Goal: Task Accomplishment & Management: Manage account settings

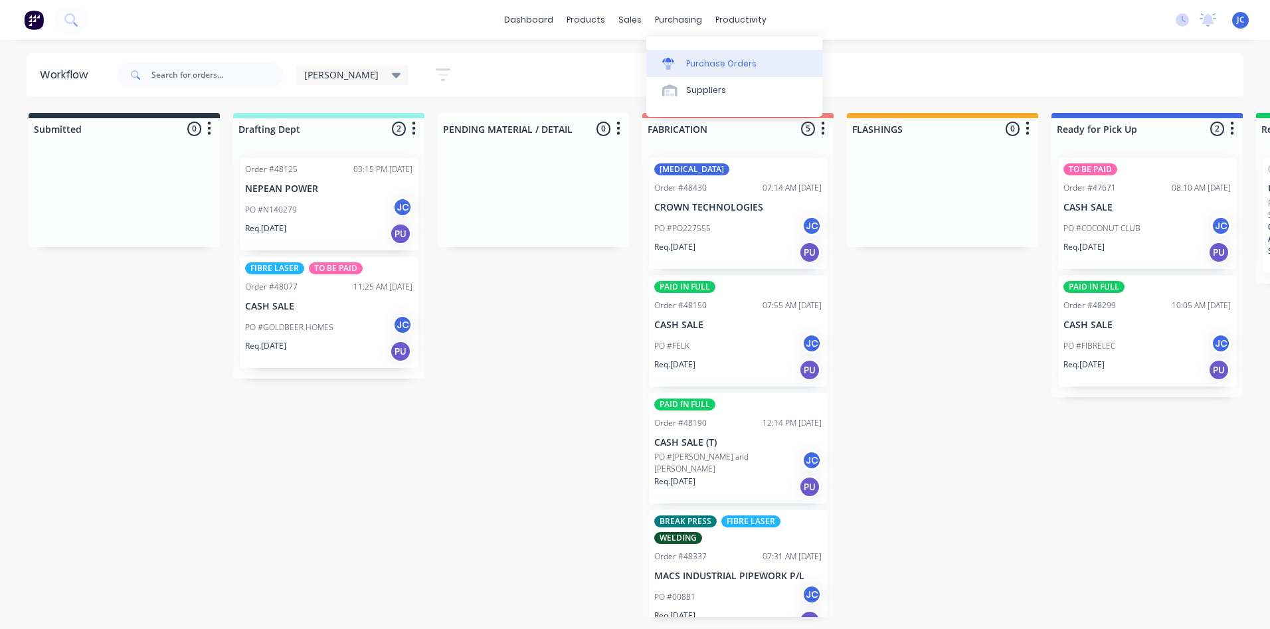
click at [693, 67] on div "Purchase Orders" at bounding box center [721, 64] width 70 height 12
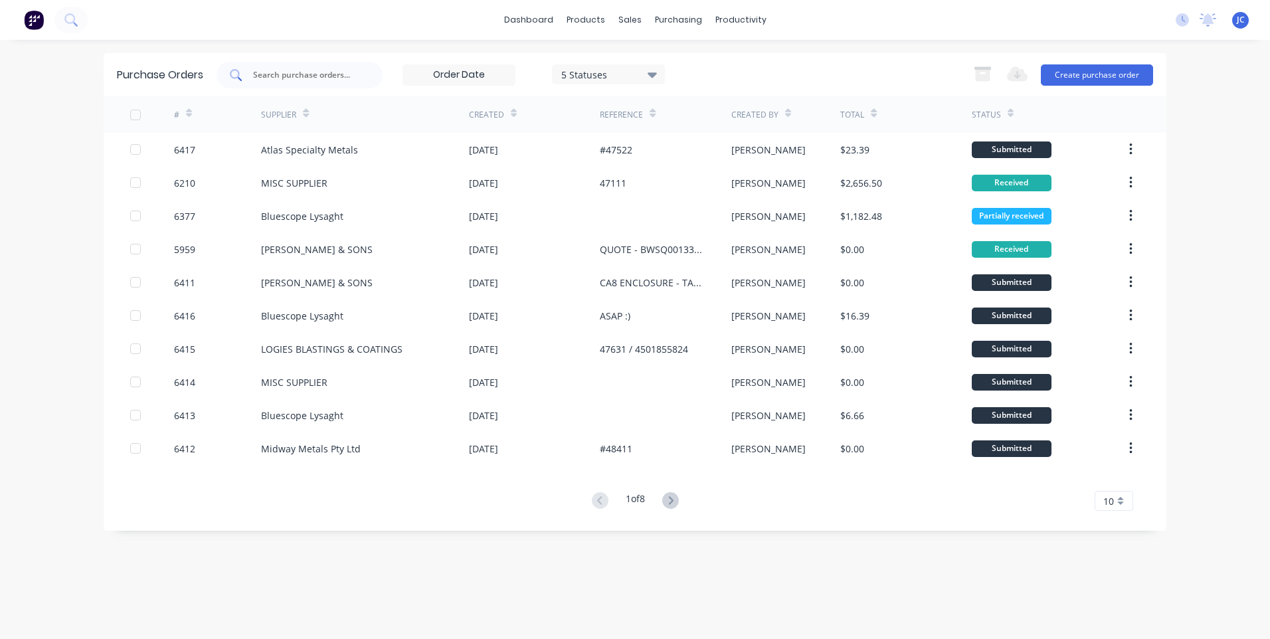
click at [299, 72] on input "text" at bounding box center [307, 74] width 110 height 13
type input "6403"
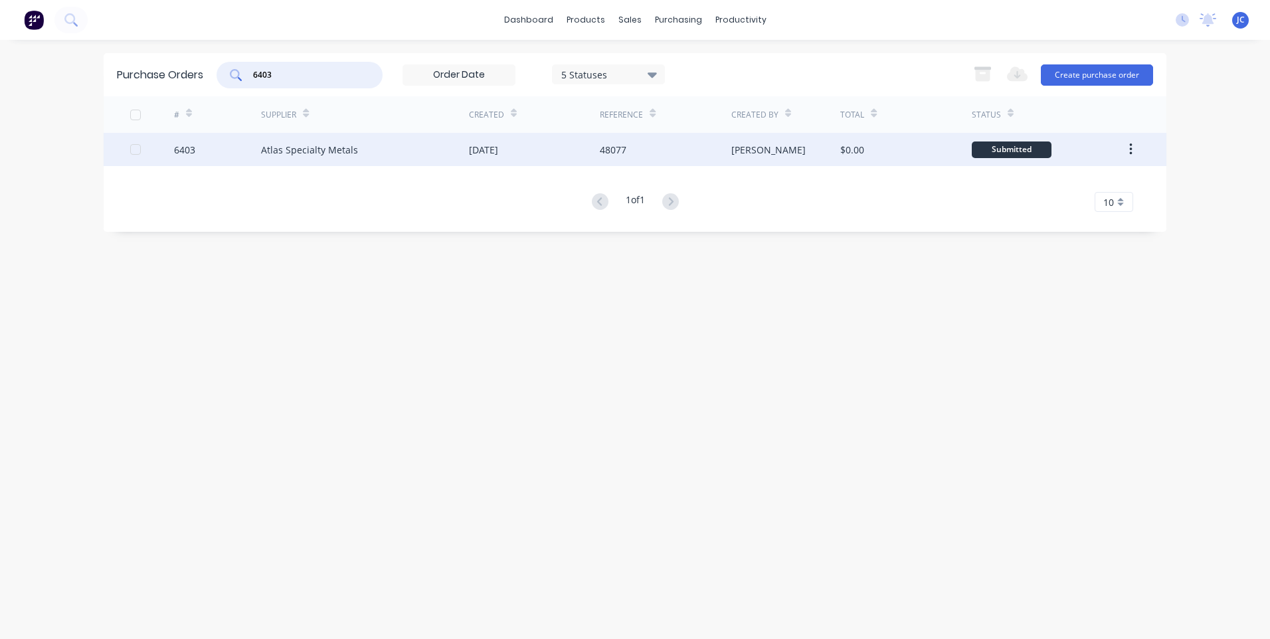
click at [401, 147] on div "Atlas Specialty Metals" at bounding box center [365, 149] width 208 height 33
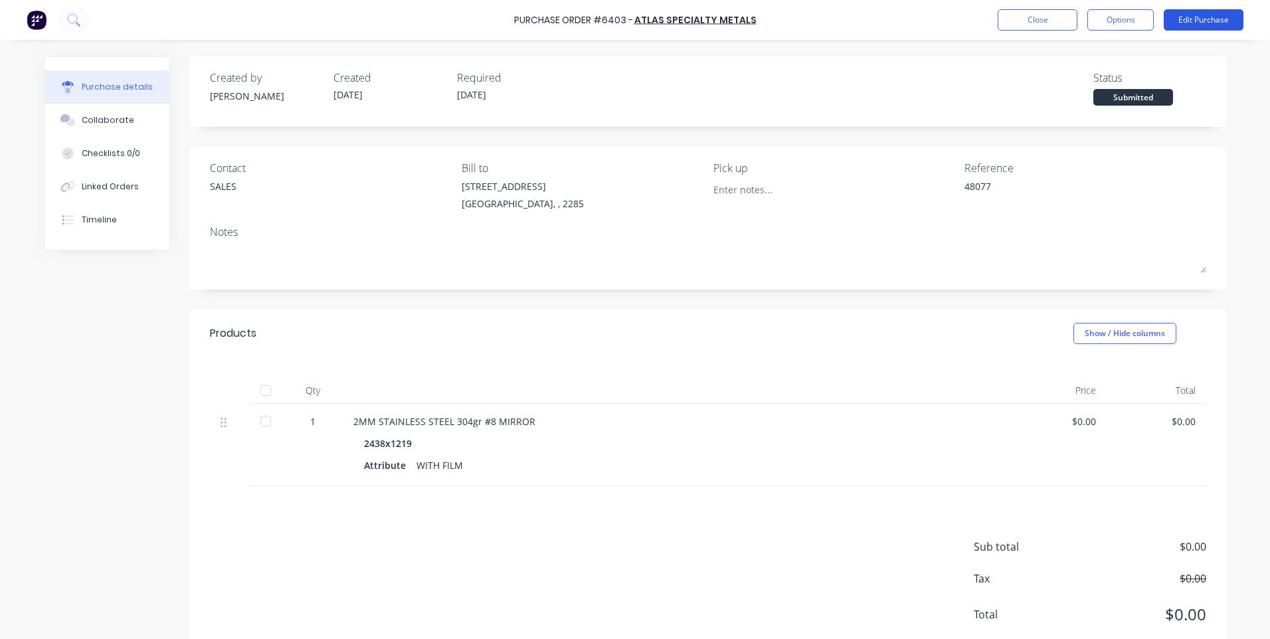
click at [1200, 21] on button "Edit Purchase" at bounding box center [1204, 19] width 80 height 21
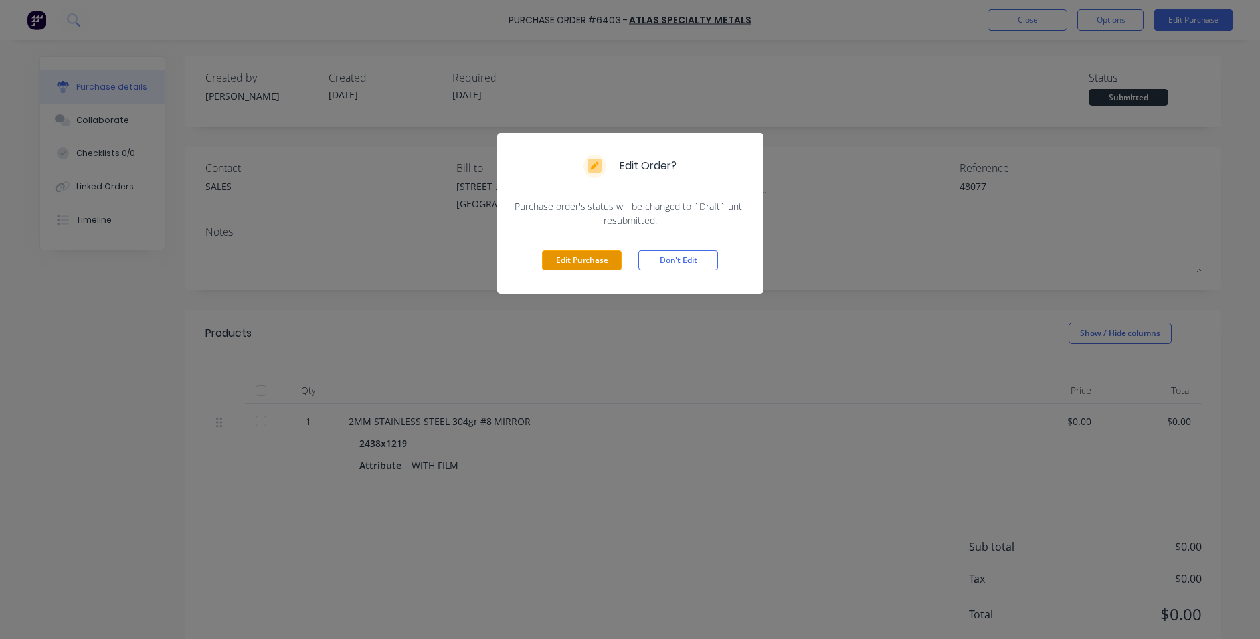
click at [568, 262] on button "Edit Purchase" at bounding box center [582, 260] width 80 height 20
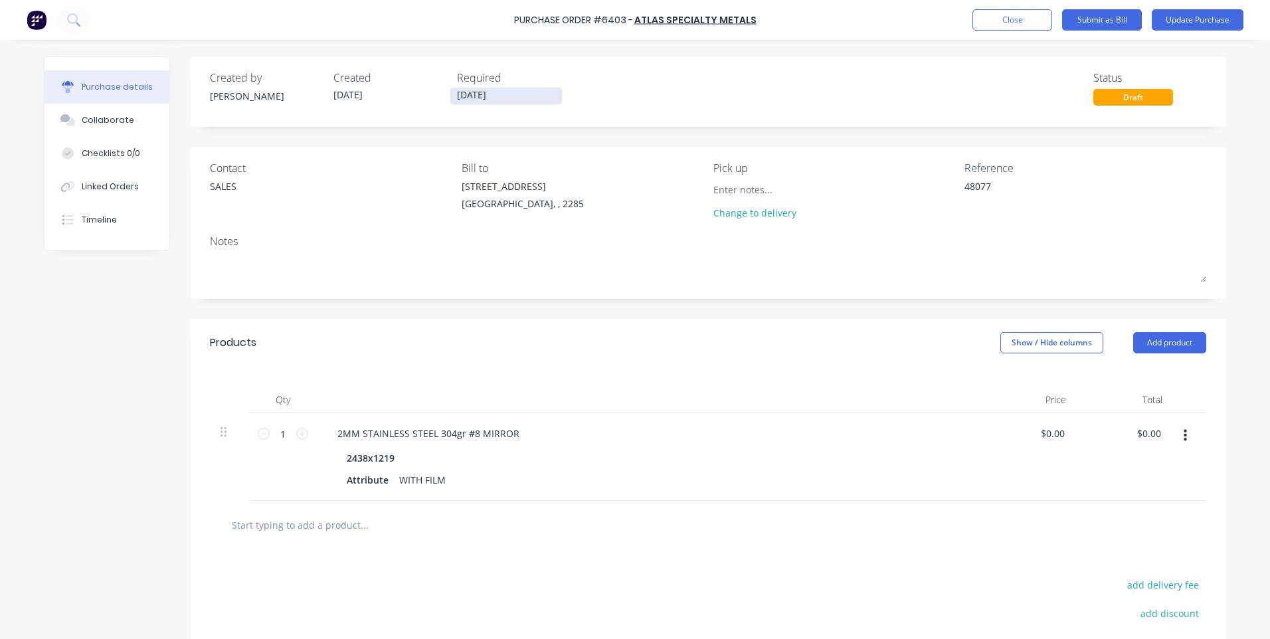
click at [493, 96] on input "[DATE]" at bounding box center [506, 96] width 112 height 17
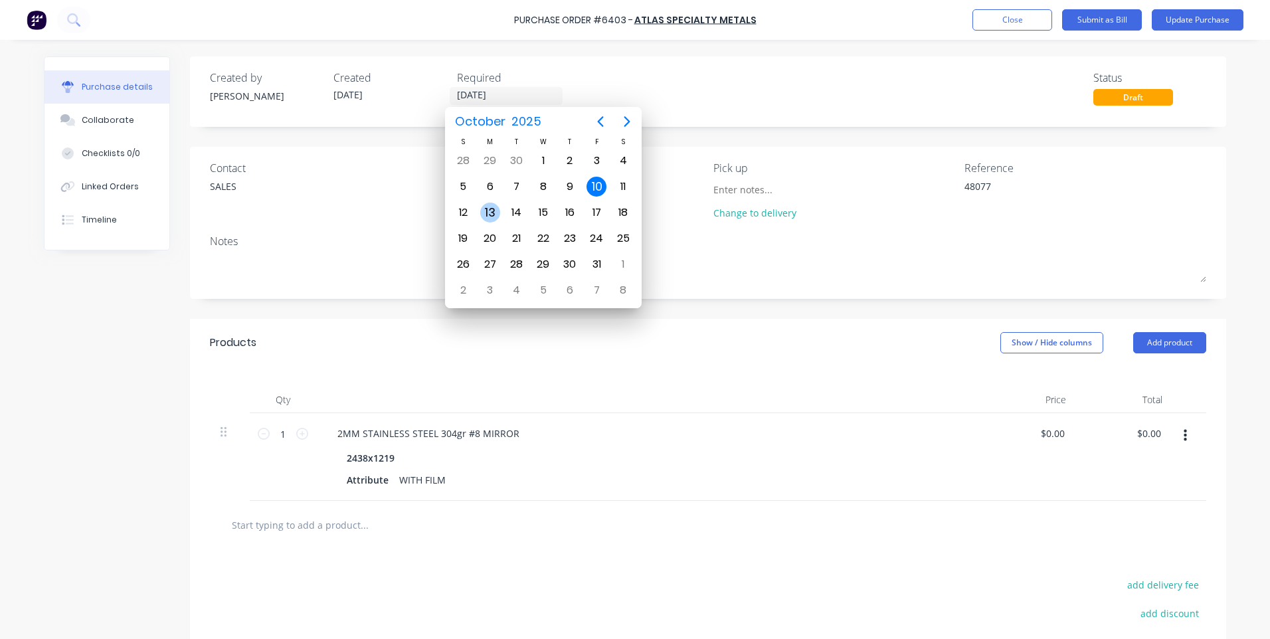
click at [495, 209] on div "13" at bounding box center [490, 213] width 20 height 20
type textarea "x"
type input "[DATE]"
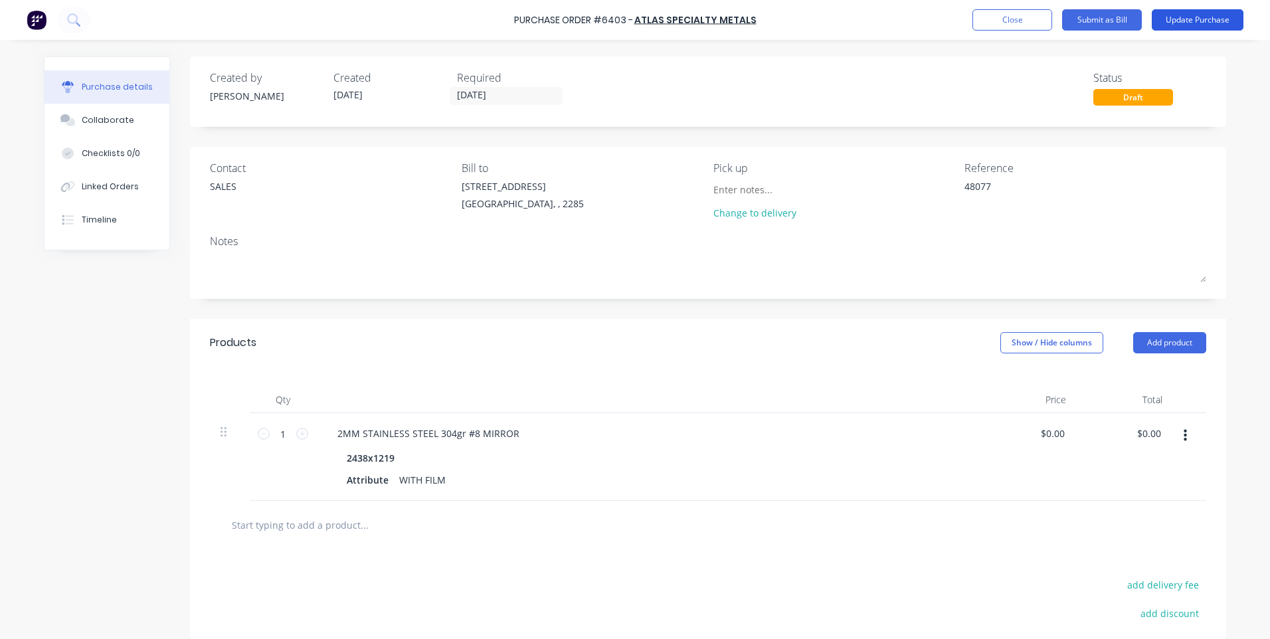
click at [1190, 24] on button "Update Purchase" at bounding box center [1198, 19] width 92 height 21
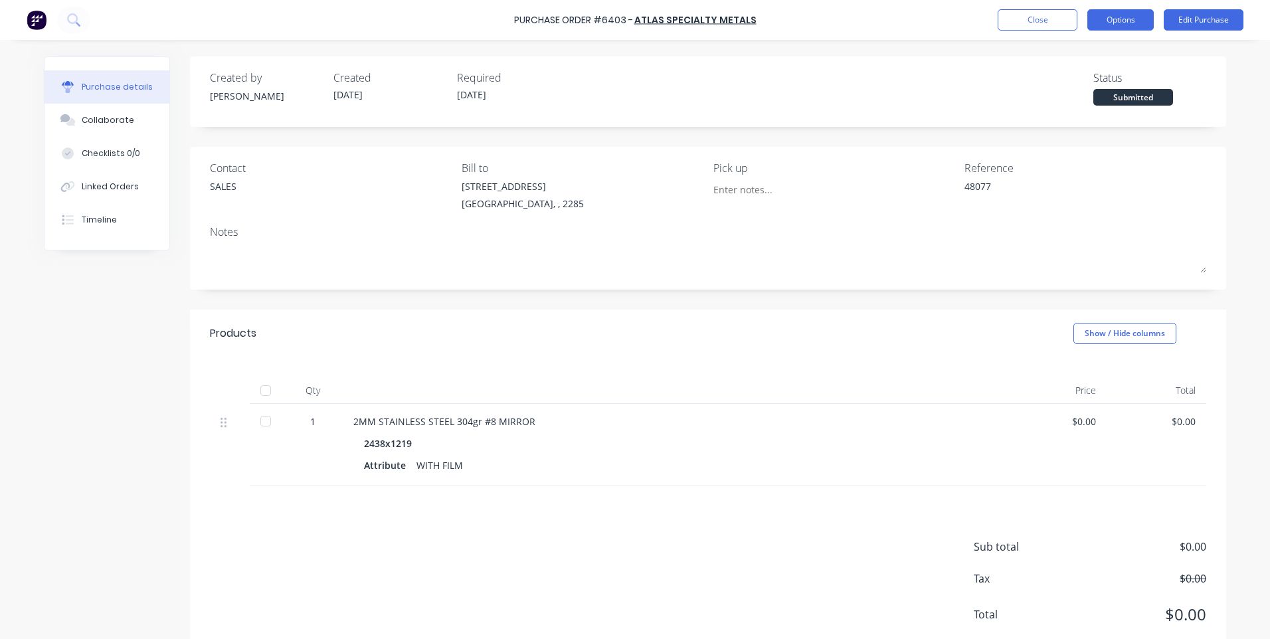
click at [1116, 13] on button "Options" at bounding box center [1120, 19] width 66 height 21
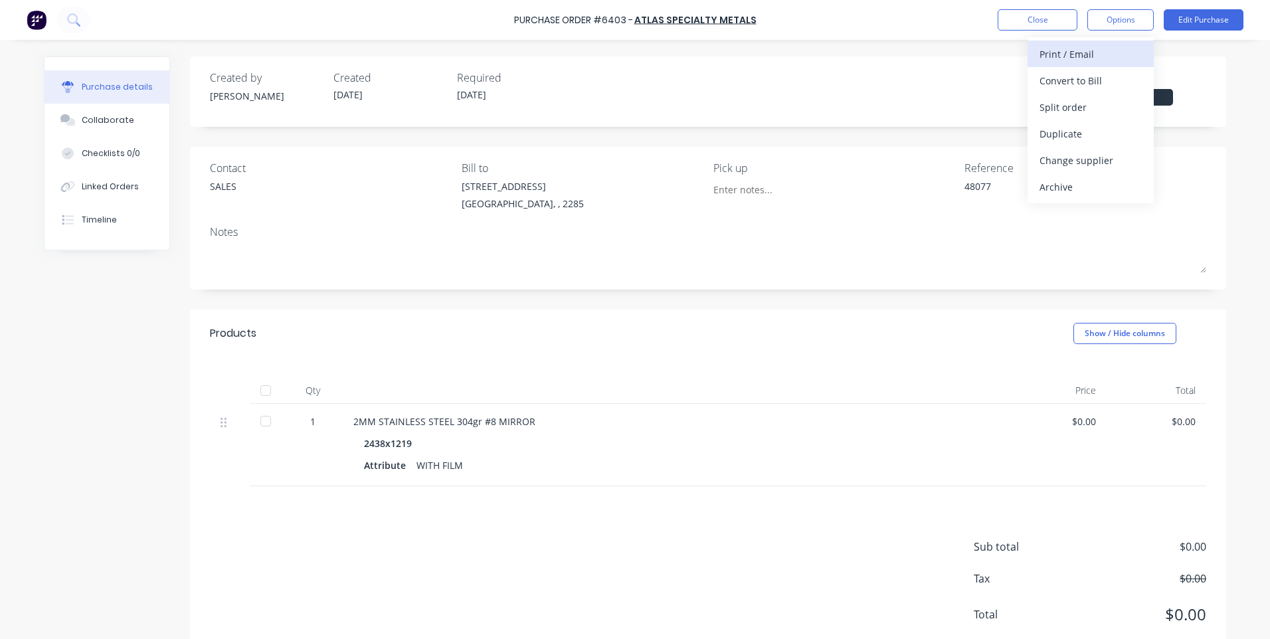
click at [1063, 60] on div "Print / Email" at bounding box center [1090, 53] width 102 height 19
click at [1078, 112] on div "Without pricing" at bounding box center [1090, 107] width 102 height 19
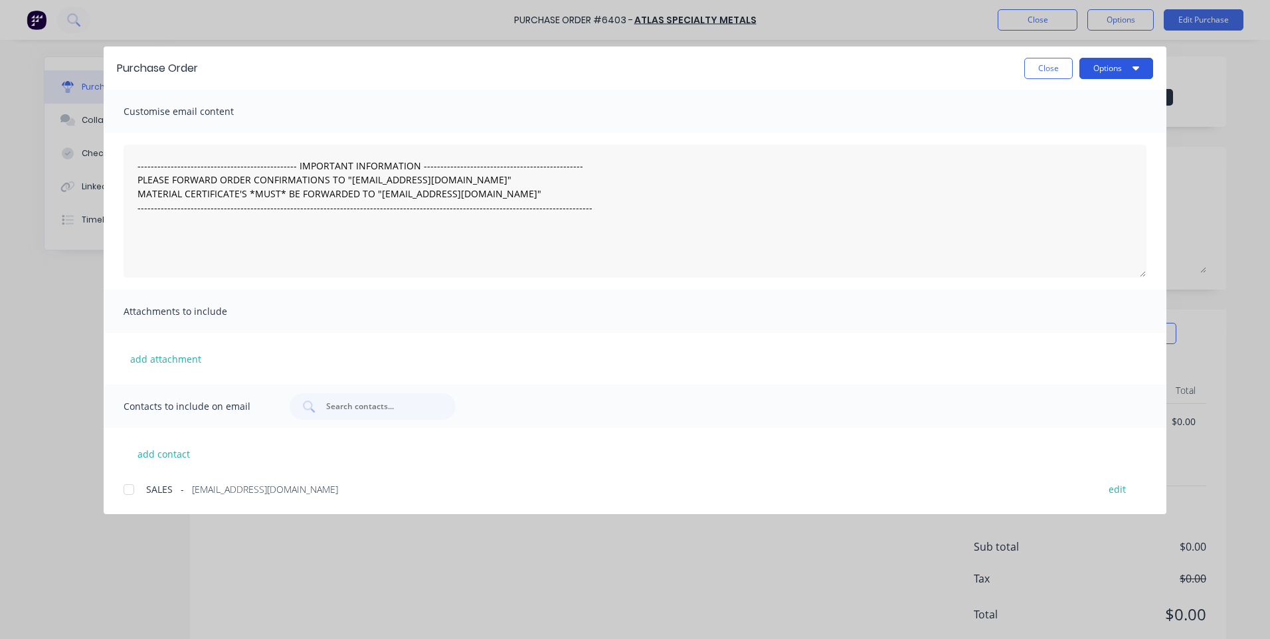
click at [1120, 70] on button "Options" at bounding box center [1116, 68] width 74 height 21
click at [1047, 126] on div "Print" at bounding box center [1090, 128] width 102 height 19
type textarea "x"
